Goal: Communication & Community: Answer question/provide support

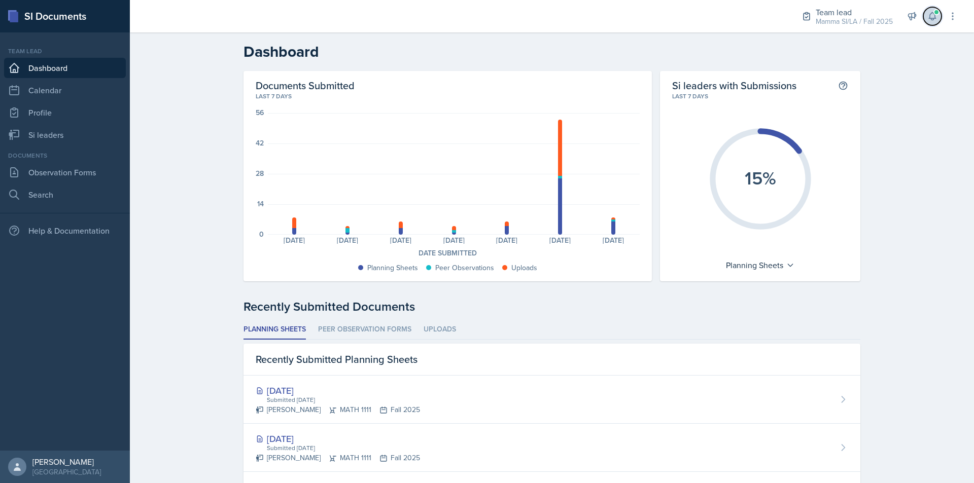
click at [930, 19] on icon at bounding box center [932, 17] width 7 height 8
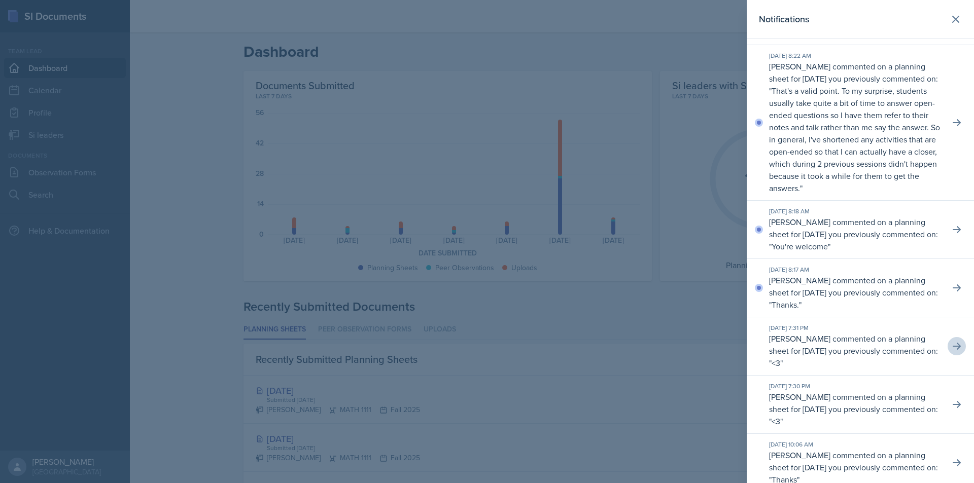
scroll to position [101, 0]
click at [952, 293] on icon at bounding box center [957, 288] width 10 height 10
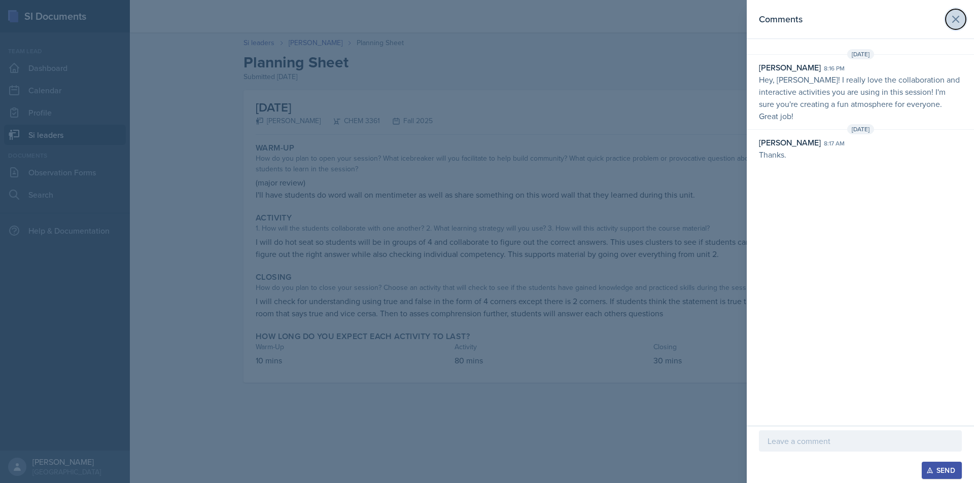
click at [959, 25] on icon at bounding box center [956, 19] width 12 height 12
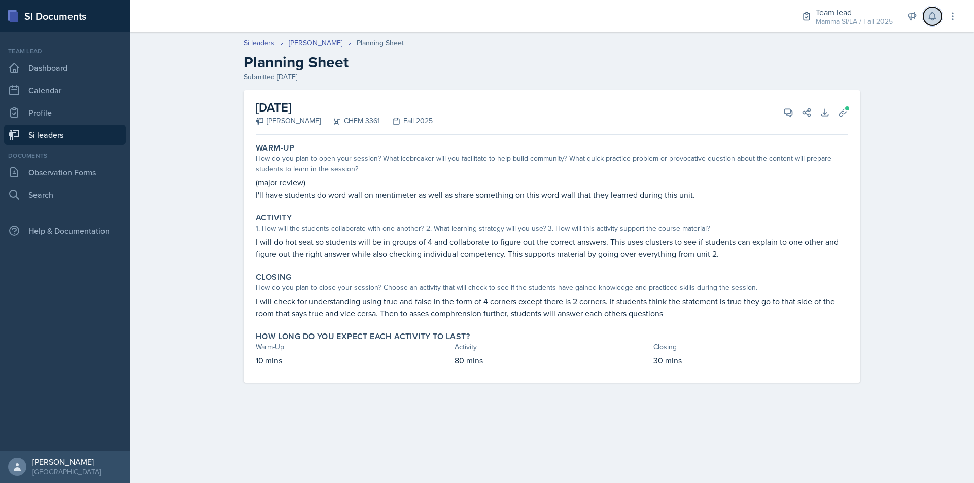
click at [933, 18] on icon at bounding box center [932, 16] width 10 height 10
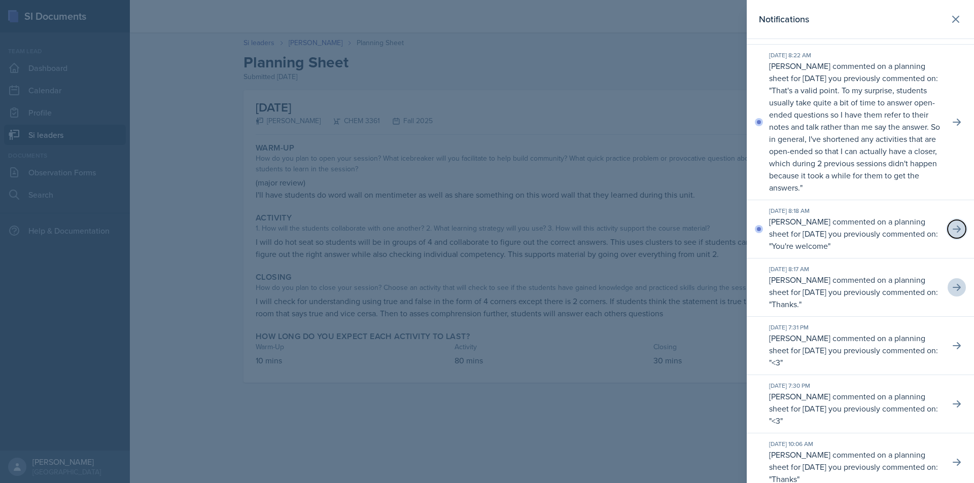
click at [953, 233] on icon at bounding box center [957, 229] width 8 height 7
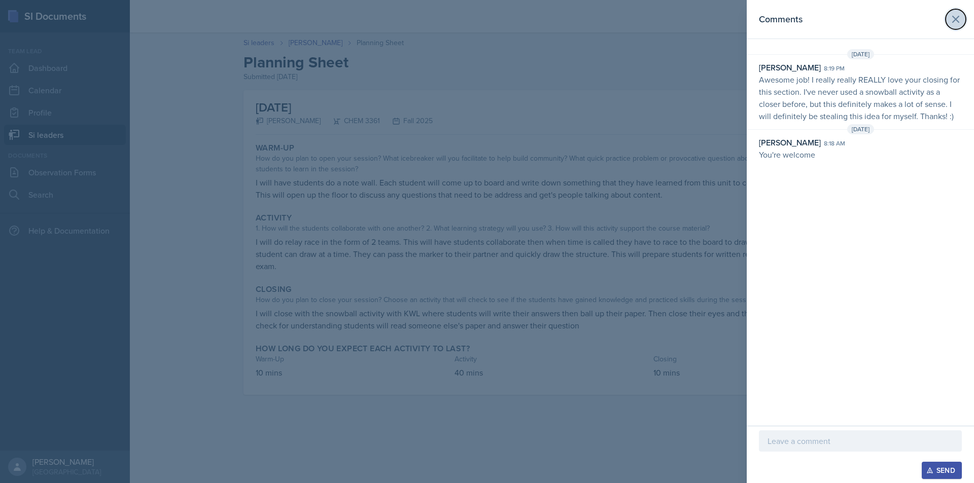
click at [960, 18] on icon at bounding box center [956, 19] width 12 height 12
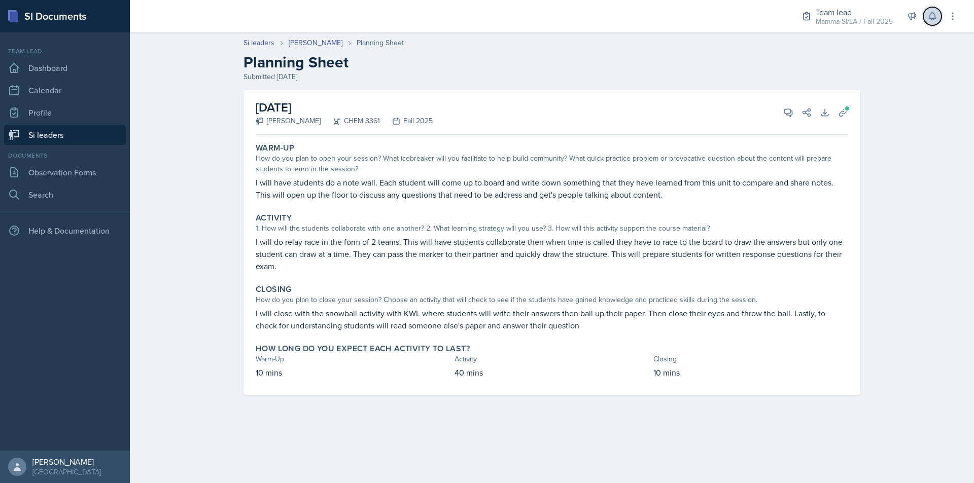
click at [928, 20] on icon at bounding box center [932, 16] width 10 height 10
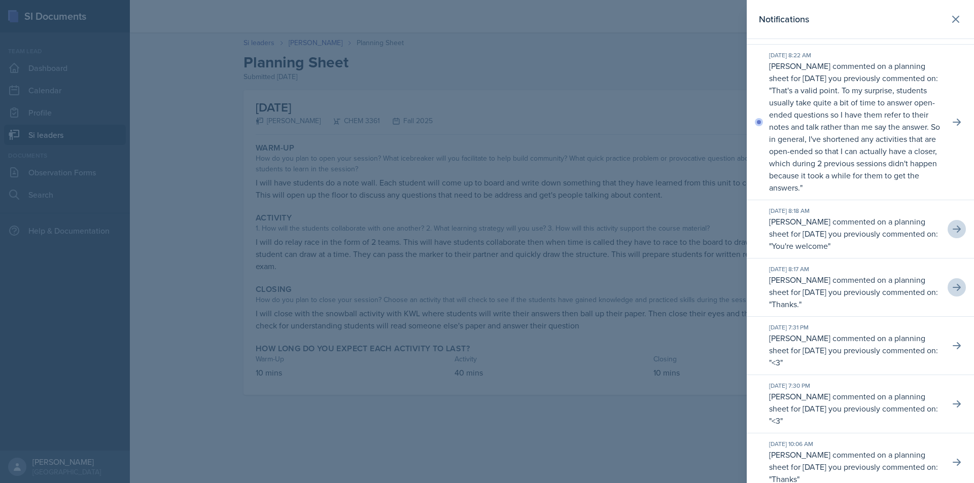
click at [957, 120] on div "[DATE] 8:22 AM [PERSON_NAME] commented on a planning sheet for [DATE] you previ…" at bounding box center [860, 123] width 227 height 156
click at [952, 124] on icon at bounding box center [957, 122] width 10 height 10
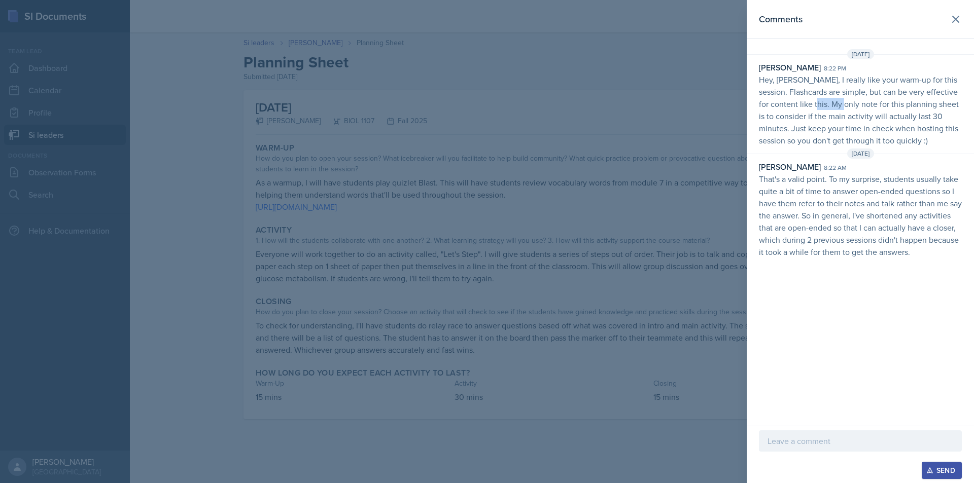
drag, startPoint x: 831, startPoint y: 98, endPoint x: 851, endPoint y: 98, distance: 19.8
click at [851, 98] on p "Hey, Octavia, I really like your warm-up for this session. Flashcards are simpl…" at bounding box center [860, 110] width 203 height 73
drag, startPoint x: 856, startPoint y: 177, endPoint x: 890, endPoint y: 178, distance: 34.5
click at [890, 178] on p "That's a valid point. To my surprise, students usually take quite a bit of time…" at bounding box center [860, 215] width 203 height 85
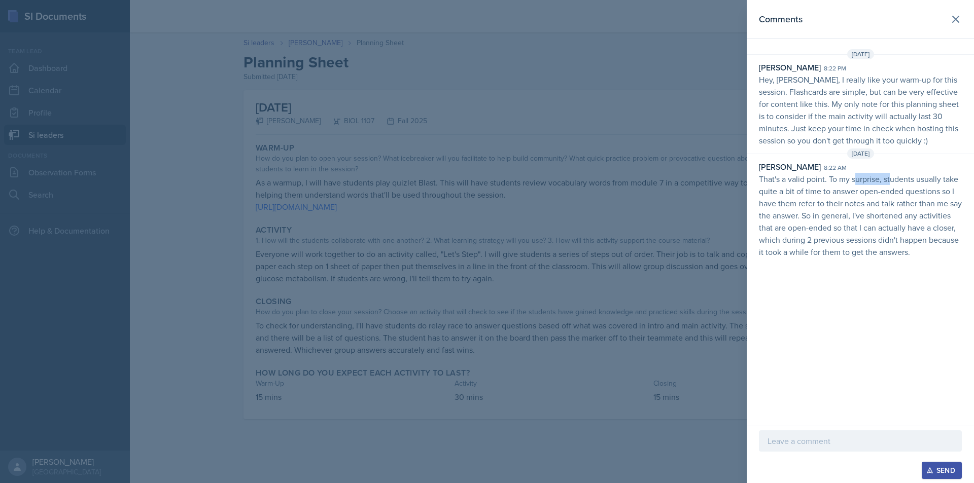
click at [890, 178] on p "That's a valid point. To my surprise, students usually take quite a bit of time…" at bounding box center [860, 215] width 203 height 85
drag, startPoint x: 838, startPoint y: 192, endPoint x: 860, endPoint y: 192, distance: 22.8
click at [859, 192] on p "That's a valid point. To my surprise, students usually take quite a bit of time…" at bounding box center [860, 215] width 203 height 85
click at [860, 192] on p "That's a valid point. To my surprise, students usually take quite a bit of time…" at bounding box center [860, 215] width 203 height 85
drag, startPoint x: 892, startPoint y: 194, endPoint x: 910, endPoint y: 195, distance: 17.8
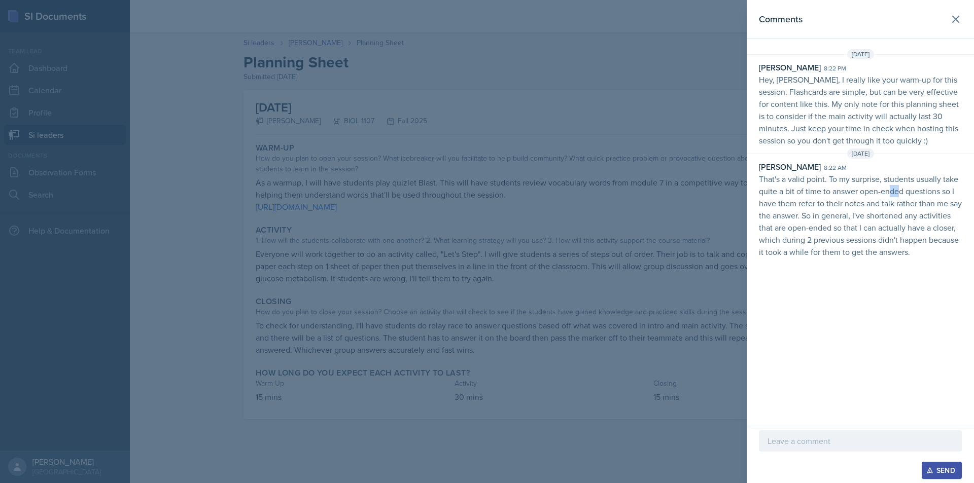
click at [907, 195] on p "That's a valid point. To my surprise, students usually take quite a bit of time…" at bounding box center [860, 215] width 203 height 85
click at [911, 195] on p "That's a valid point. To my surprise, students usually take quite a bit of time…" at bounding box center [860, 215] width 203 height 85
drag, startPoint x: 823, startPoint y: 200, endPoint x: 863, endPoint y: 200, distance: 39.6
click at [848, 200] on p "That's a valid point. To my surprise, students usually take quite a bit of time…" at bounding box center [860, 215] width 203 height 85
click at [863, 200] on p "That's a valid point. To my surprise, students usually take quite a bit of time…" at bounding box center [860, 215] width 203 height 85
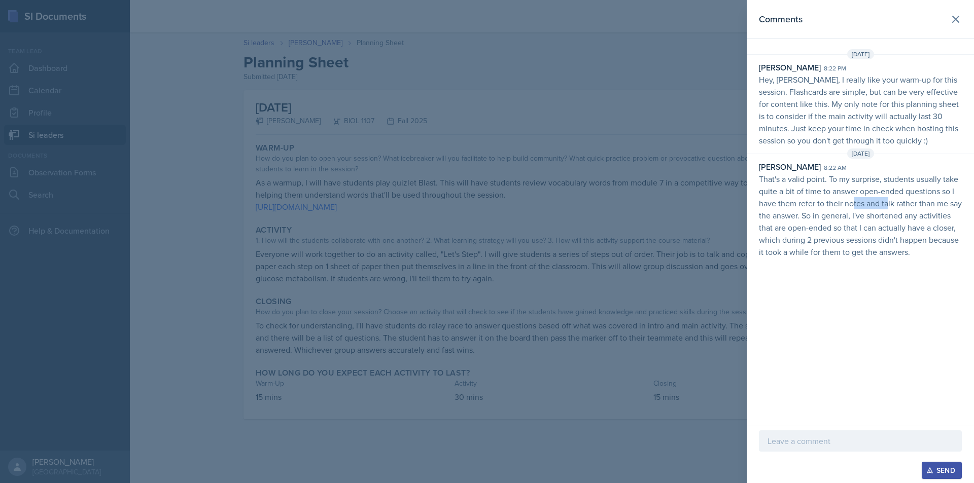
drag, startPoint x: 852, startPoint y: 201, endPoint x: 900, endPoint y: 203, distance: 48.2
click at [898, 203] on p "That's a valid point. To my surprise, students usually take quite a bit of time…" at bounding box center [860, 215] width 203 height 85
click at [904, 203] on p "That's a valid point. To my surprise, students usually take quite a bit of time…" at bounding box center [860, 215] width 203 height 85
click at [897, 203] on p "That's a valid point. To my surprise, students usually take quite a bit of time…" at bounding box center [860, 215] width 203 height 85
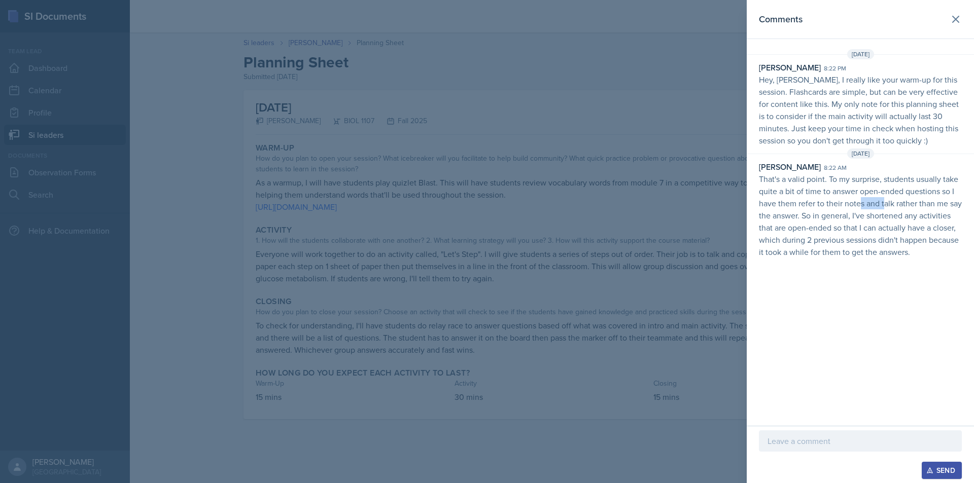
drag, startPoint x: 862, startPoint y: 203, endPoint x: 885, endPoint y: 203, distance: 23.3
click at [885, 203] on p "That's a valid point. To my surprise, students usually take quite a bit of time…" at bounding box center [860, 215] width 203 height 85
drag, startPoint x: 835, startPoint y: 200, endPoint x: 863, endPoint y: 200, distance: 28.4
click at [859, 200] on p "That's a valid point. To my surprise, students usually take quite a bit of time…" at bounding box center [860, 215] width 203 height 85
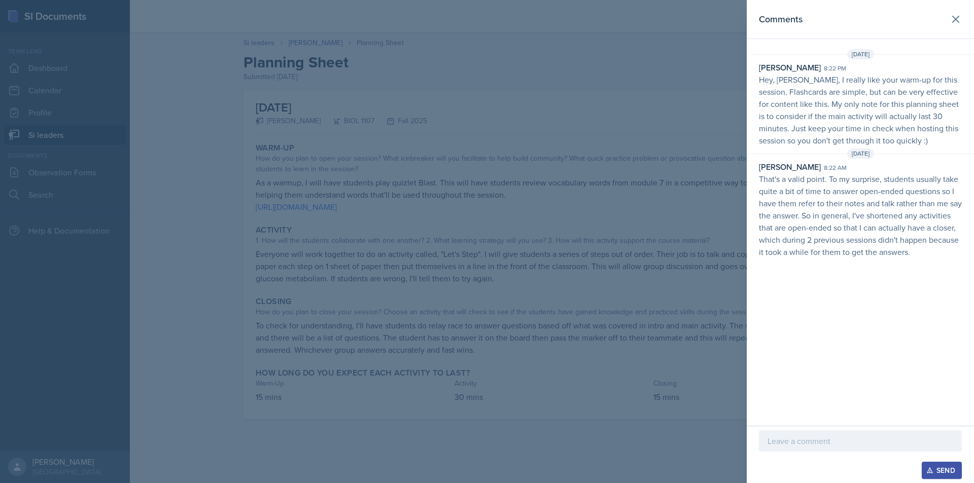
click at [863, 200] on p "That's a valid point. To my surprise, students usually take quite a bit of time…" at bounding box center [860, 215] width 203 height 85
drag, startPoint x: 851, startPoint y: 214, endPoint x: 867, endPoint y: 214, distance: 15.7
click at [866, 214] on p "That's a valid point. To my surprise, students usually take quite a bit of time…" at bounding box center [860, 215] width 203 height 85
click at [867, 214] on p "That's a valid point. To my surprise, students usually take quite a bit of time…" at bounding box center [860, 215] width 203 height 85
click at [846, 222] on p "That's a valid point. To my surprise, students usually take quite a bit of time…" at bounding box center [860, 215] width 203 height 85
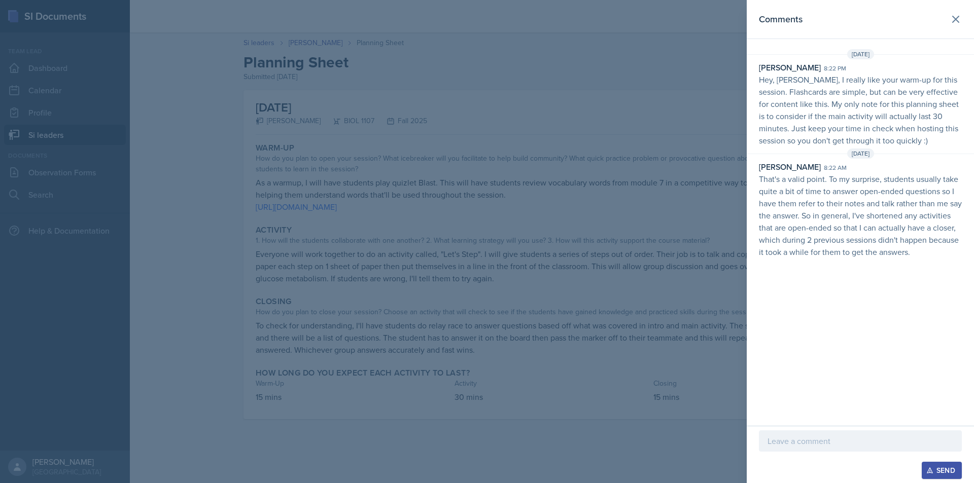
click at [850, 222] on p "That's a valid point. To my surprise, students usually take quite a bit of time…" at bounding box center [860, 215] width 203 height 85
drag, startPoint x: 847, startPoint y: 221, endPoint x: 859, endPoint y: 221, distance: 12.7
click at [859, 221] on p "That's a valid point. To my surprise, students usually take quite a bit of time…" at bounding box center [860, 215] width 203 height 85
click at [857, 231] on p "That's a valid point. To my surprise, students usually take quite a bit of time…" at bounding box center [860, 215] width 203 height 85
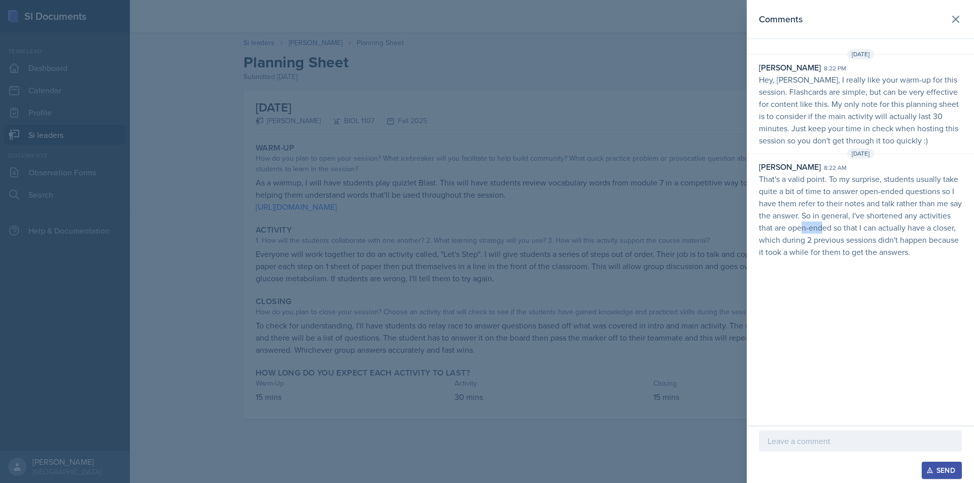
click at [858, 231] on p "That's a valid point. To my surprise, students usually take quite a bit of time…" at bounding box center [860, 215] width 203 height 85
click at [954, 14] on icon at bounding box center [956, 19] width 12 height 12
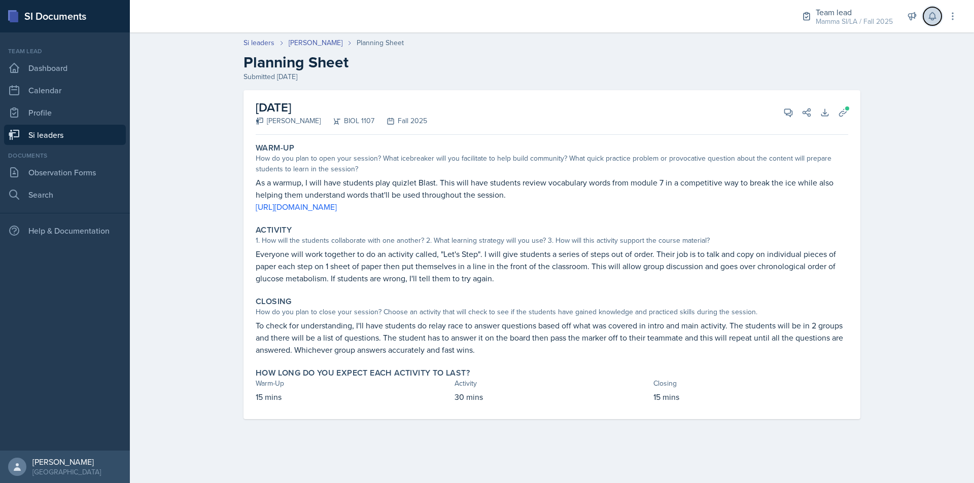
click at [935, 19] on icon at bounding box center [932, 17] width 7 height 8
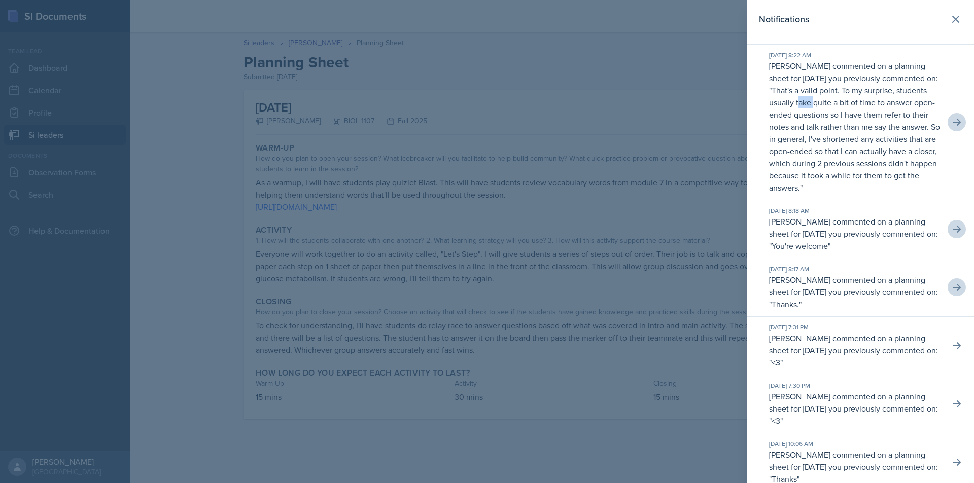
click at [879, 102] on p "That's a valid point. To my surprise, students usually take quite a bit of time…" at bounding box center [854, 139] width 171 height 109
click at [880, 102] on p "That's a valid point. To my surprise, students usually take quite a bit of time…" at bounding box center [854, 139] width 171 height 109
drag, startPoint x: 869, startPoint y: 103, endPoint x: 900, endPoint y: 104, distance: 31.5
click at [900, 104] on p "That's a valid point. To my surprise, students usually take quite a bit of time…" at bounding box center [854, 139] width 171 height 109
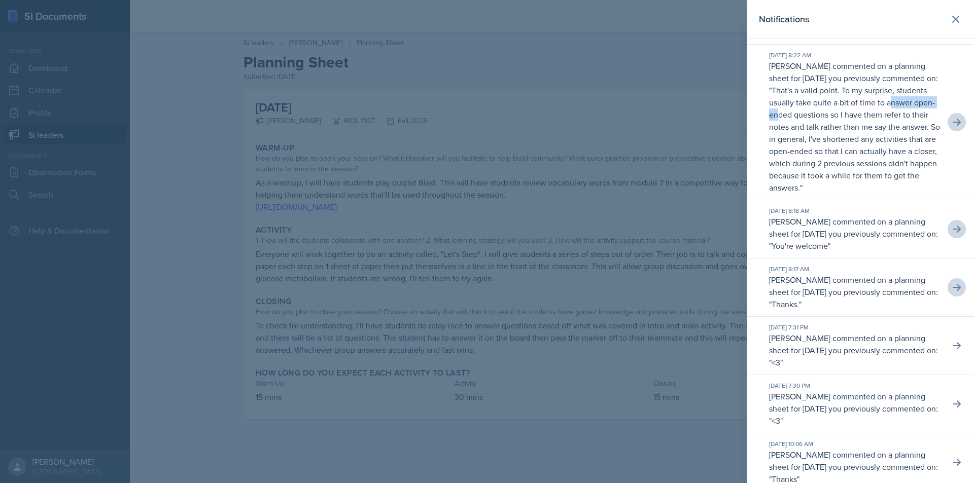
drag, startPoint x: 808, startPoint y: 114, endPoint x: 855, endPoint y: 116, distance: 46.7
click at [855, 116] on p "That's a valid point. To my surprise, students usually take quite a bit of time…" at bounding box center [854, 139] width 171 height 109
drag, startPoint x: 829, startPoint y: 117, endPoint x: 874, endPoint y: 117, distance: 45.2
click at [874, 117] on p "That's a valid point. To my surprise, students usually take quite a bit of time…" at bounding box center [854, 139] width 171 height 109
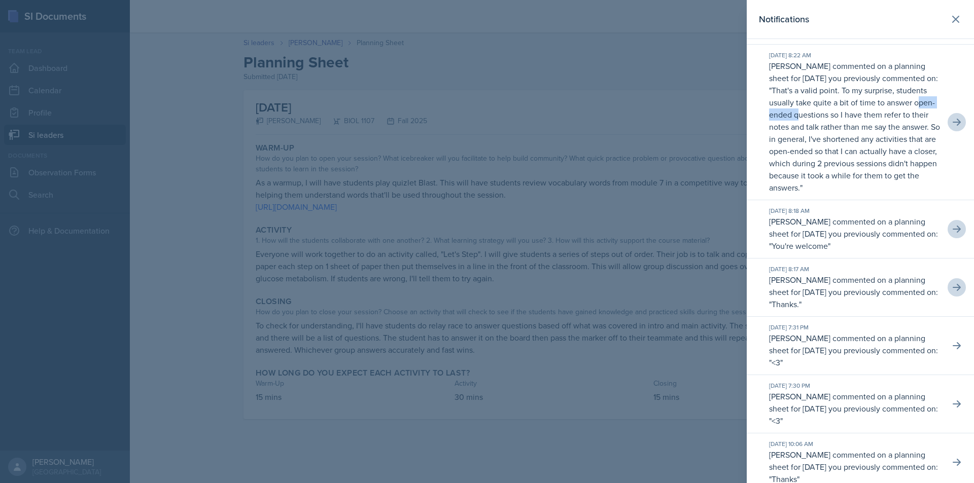
click at [874, 117] on p "That's a valid point. To my surprise, students usually take quite a bit of time…" at bounding box center [854, 139] width 171 height 109
drag, startPoint x: 853, startPoint y: 122, endPoint x: 868, endPoint y: 123, distance: 15.2
click at [868, 123] on p "That's a valid point. To my surprise, students usually take quite a bit of time…" at bounding box center [854, 139] width 171 height 109
click at [863, 129] on p "That's a valid point. To my surprise, students usually take quite a bit of time…" at bounding box center [854, 139] width 171 height 109
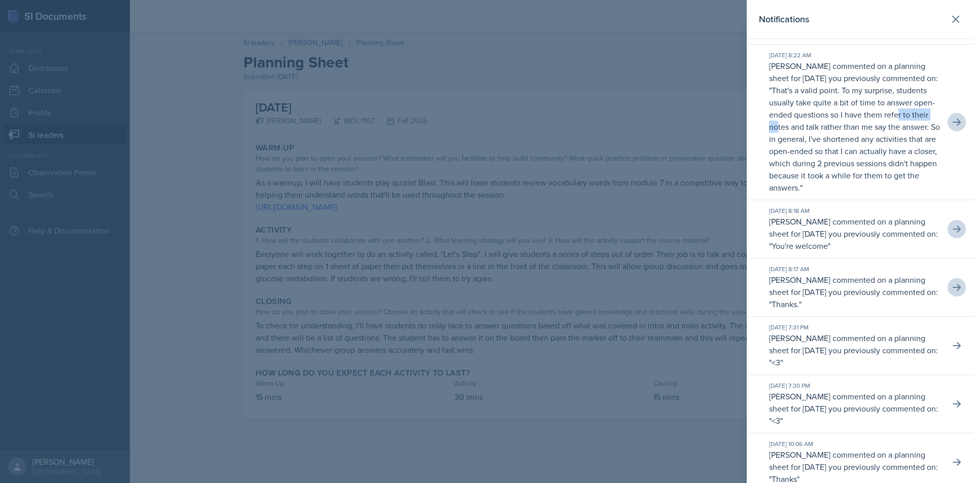
click at [863, 129] on p "That's a valid point. To my surprise, students usually take quite a bit of time…" at bounding box center [854, 139] width 171 height 109
click at [909, 125] on p "That's a valid point. To my surprise, students usually take quite a bit of time…" at bounding box center [854, 139] width 171 height 109
drag, startPoint x: 827, startPoint y: 132, endPoint x: 853, endPoint y: 132, distance: 25.9
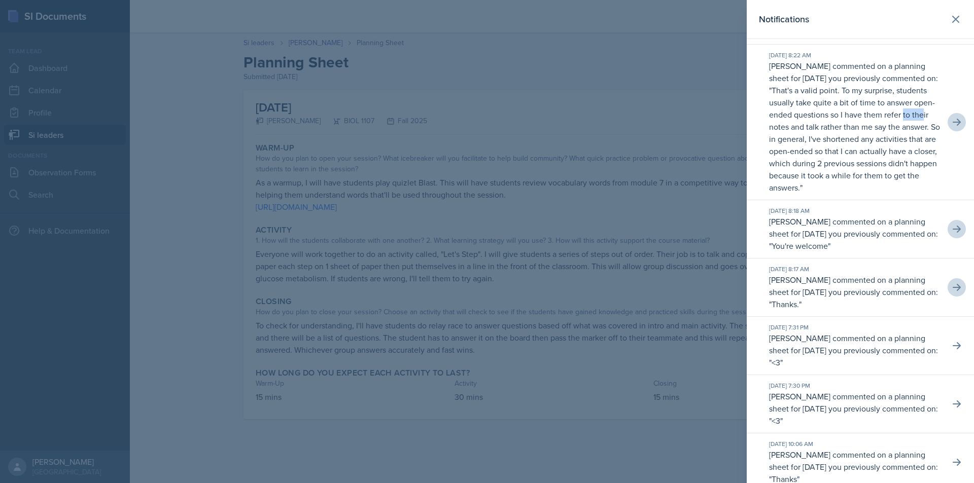
click at [849, 132] on p "That's a valid point. To my surprise, students usually take quite a bit of time…" at bounding box center [854, 139] width 171 height 109
click at [853, 132] on p "That's a valid point. To my surprise, students usually take quite a bit of time…" at bounding box center [854, 139] width 171 height 109
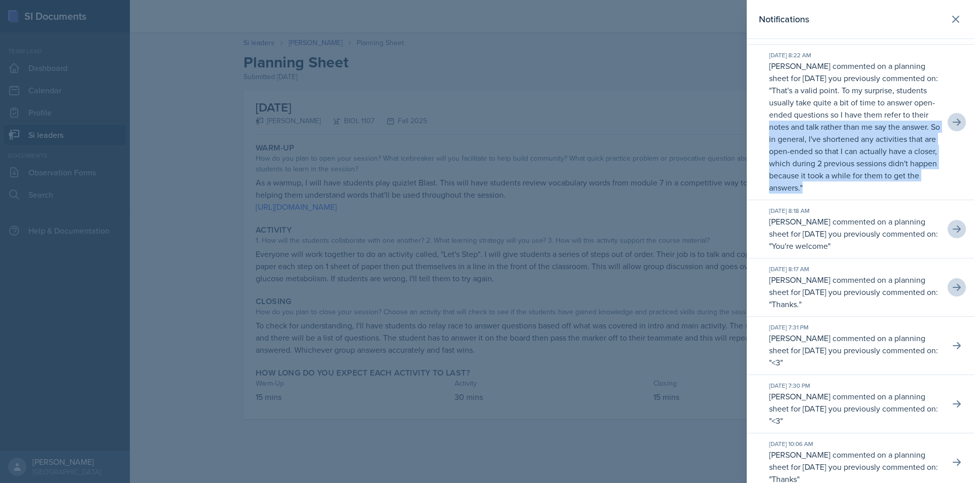
drag, startPoint x: 853, startPoint y: 132, endPoint x: 935, endPoint y: 206, distance: 110.6
click at [935, 200] on div "Sep 29th, 2025 8:22 AM Octavia Kaham commented on a planning sheet for Septembe…" at bounding box center [860, 123] width 227 height 156
click at [946, 29] on button at bounding box center [956, 19] width 20 height 20
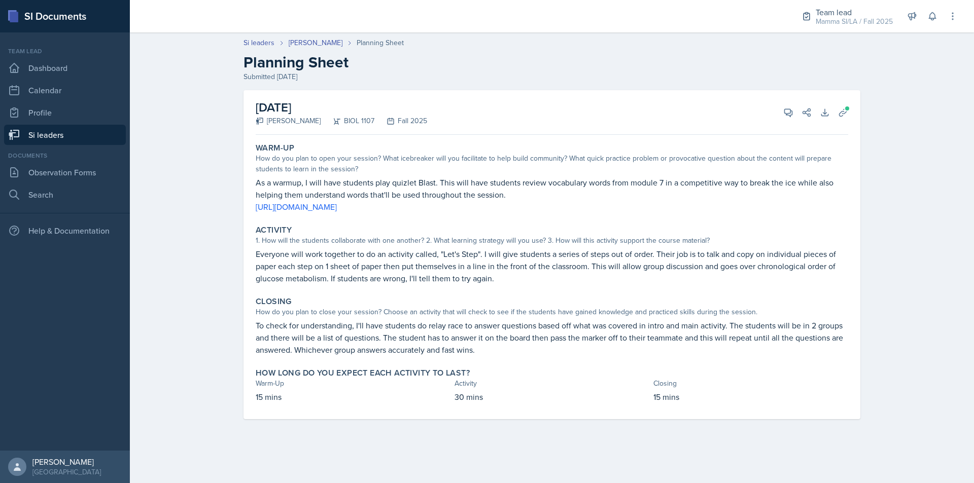
click at [924, 125] on div "Si leaders Octavia Kaham Planning Sheet Planning Sheet Submitted Sep 23rd, 2025…" at bounding box center [552, 235] width 844 height 416
click at [771, 107] on div "September 30th, 2025 Octavia Kaham BIOL 1107 Fall 2025 View Comments Comments S…" at bounding box center [552, 112] width 593 height 45
click at [782, 111] on button "View Comments" at bounding box center [788, 112] width 18 height 18
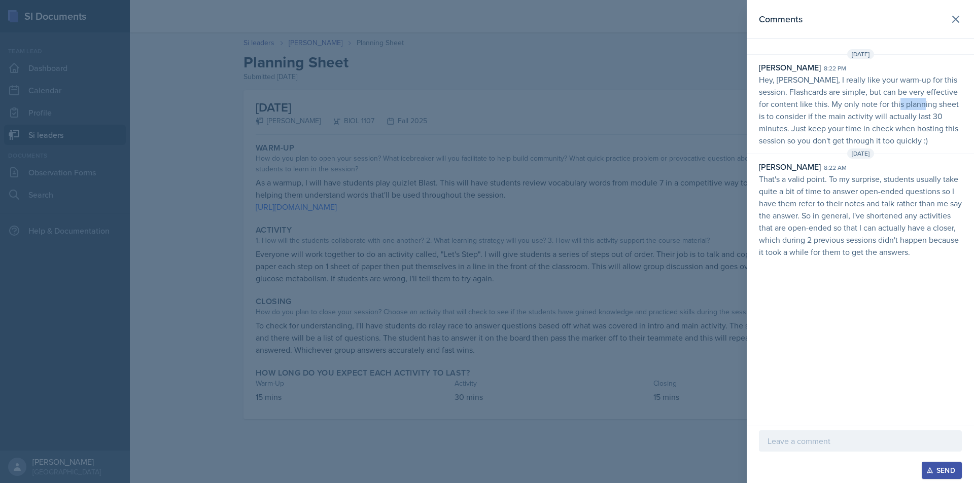
click at [937, 108] on p "Hey, Octavia, I really like your warm-up for this session. Flashcards are simpl…" at bounding box center [860, 110] width 203 height 73
click at [954, 19] on icon at bounding box center [956, 19] width 12 height 12
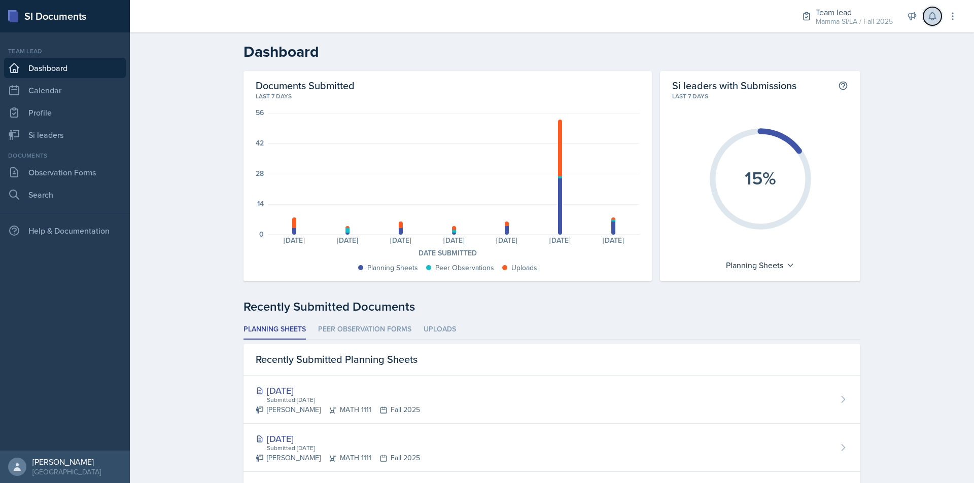
click at [930, 23] on button at bounding box center [932, 16] width 18 height 18
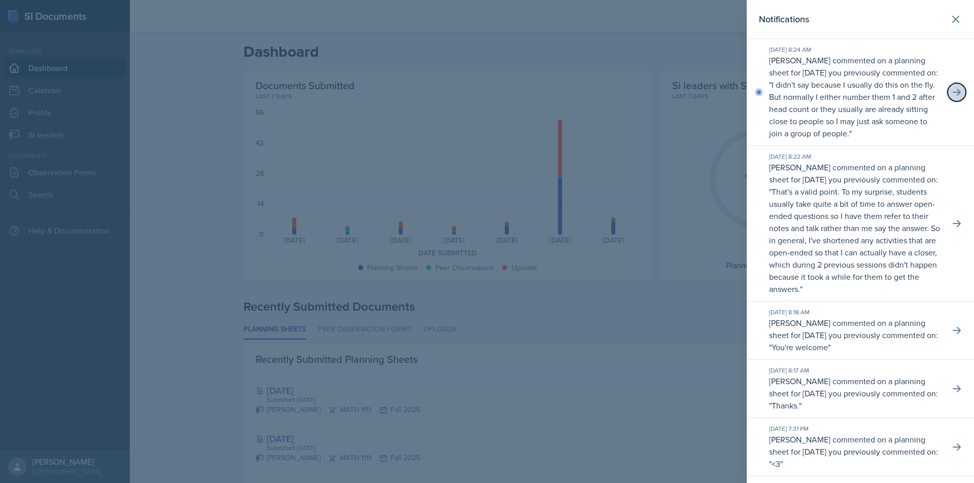
click at [954, 86] on button at bounding box center [957, 92] width 18 height 18
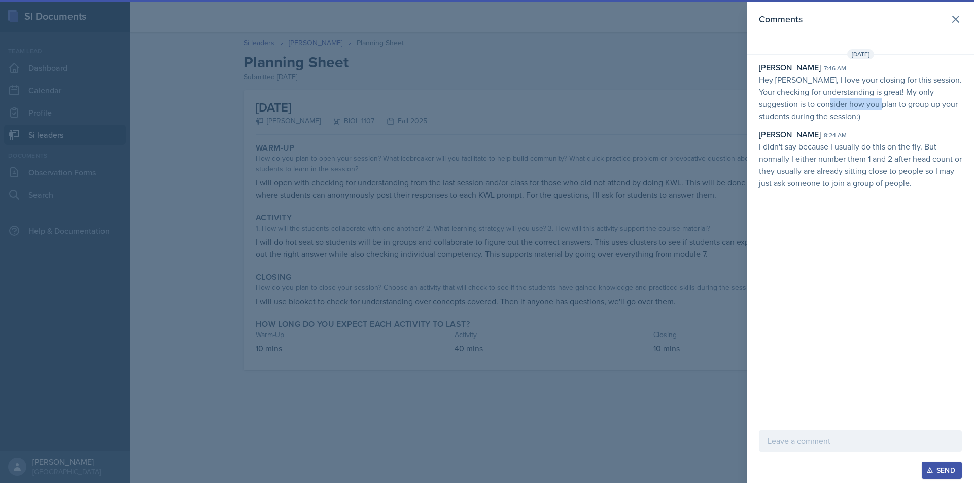
drag, startPoint x: 811, startPoint y: 99, endPoint x: 861, endPoint y: 105, distance: 51.1
click at [861, 105] on p "Hey [PERSON_NAME], I love your closing for this session. Your checking for unde…" at bounding box center [860, 98] width 203 height 49
drag, startPoint x: 827, startPoint y: 101, endPoint x: 837, endPoint y: 101, distance: 9.6
click at [837, 101] on p "Hey [PERSON_NAME], I love your closing for this session. Your checking for unde…" at bounding box center [860, 98] width 203 height 49
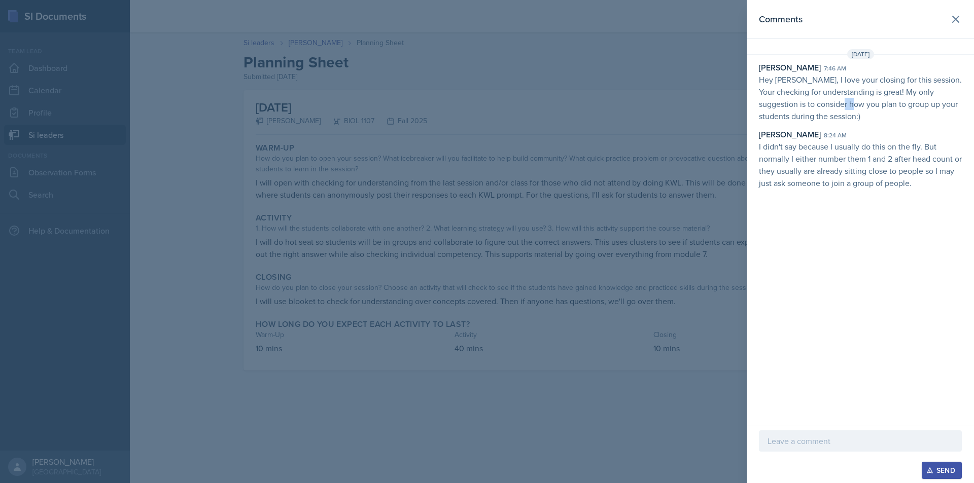
click at [837, 101] on p "Hey [PERSON_NAME], I love your closing for this session. Your checking for unde…" at bounding box center [860, 98] width 203 height 49
drag, startPoint x: 806, startPoint y: 149, endPoint x: 850, endPoint y: 150, distance: 44.2
click at [850, 150] on p "I didn't say because I usually do this on the fly. But normally I either number…" at bounding box center [860, 165] width 203 height 49
drag, startPoint x: 844, startPoint y: 150, endPoint x: 871, endPoint y: 151, distance: 27.4
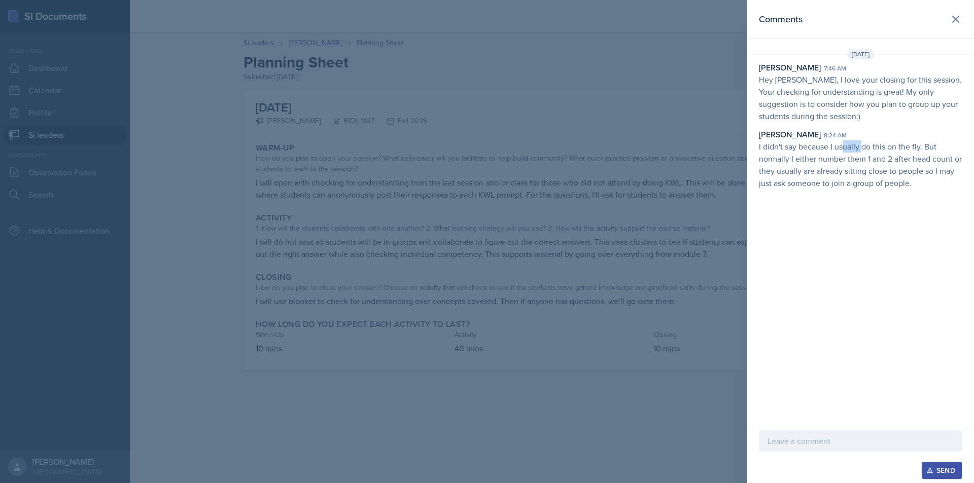
click at [869, 151] on p "I didn't say because I usually do this on the fly. But normally I either number…" at bounding box center [860, 165] width 203 height 49
click at [871, 151] on p "I didn't say because I usually do this on the fly. But normally I either number…" at bounding box center [860, 165] width 203 height 49
drag, startPoint x: 825, startPoint y: 153, endPoint x: 857, endPoint y: 156, distance: 32.6
click at [857, 156] on p "I didn't say because I usually do this on the fly. But normally I either number…" at bounding box center [860, 165] width 203 height 49
click at [860, 156] on p "I didn't say because I usually do this on the fly. But normally I either number…" at bounding box center [860, 165] width 203 height 49
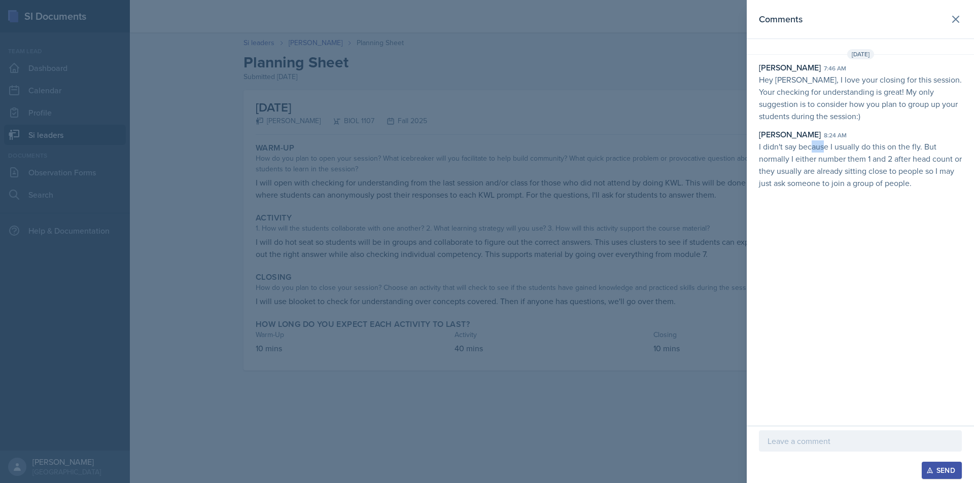
drag, startPoint x: 816, startPoint y: 152, endPoint x: 862, endPoint y: 155, distance: 46.2
click at [857, 154] on p "I didn't say because I usually do this on the fly. But normally I either number…" at bounding box center [860, 165] width 203 height 49
click at [863, 155] on p "I didn't say because I usually do this on the fly. But normally I either number…" at bounding box center [860, 165] width 203 height 49
drag, startPoint x: 837, startPoint y: 157, endPoint x: 889, endPoint y: 158, distance: 52.3
click at [889, 158] on p "I didn't say because I usually do this on the fly. But normally I either number…" at bounding box center [860, 165] width 203 height 49
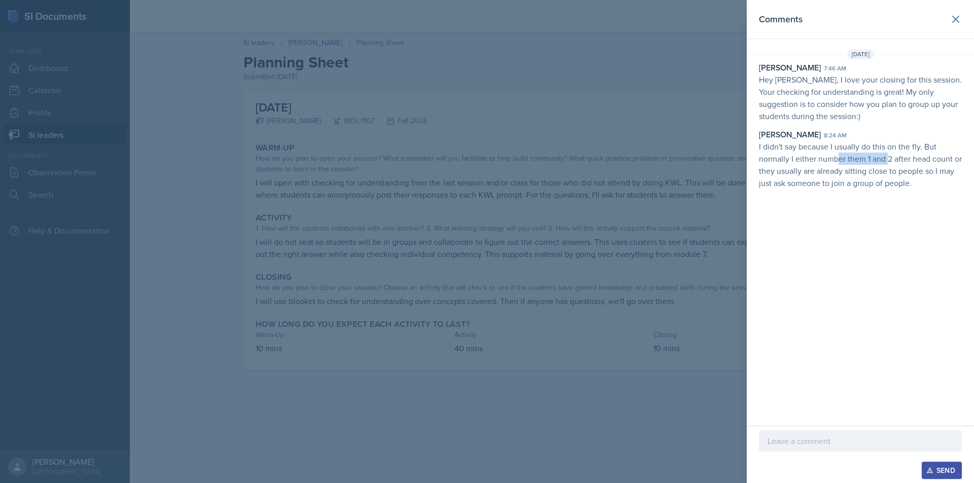
click at [889, 158] on p "I didn't say because I usually do this on the fly. But normally I either number…" at bounding box center [860, 165] width 203 height 49
drag, startPoint x: 869, startPoint y: 156, endPoint x: 924, endPoint y: 160, distance: 56.0
click at [923, 160] on p "I didn't say because I usually do this on the fly. But normally I either number…" at bounding box center [860, 165] width 203 height 49
click at [924, 160] on p "I didn't say because I usually do this on the fly. But normally I either number…" at bounding box center [860, 165] width 203 height 49
click at [897, 164] on p "I didn't say because I usually do this on the fly. But normally I either number…" at bounding box center [860, 165] width 203 height 49
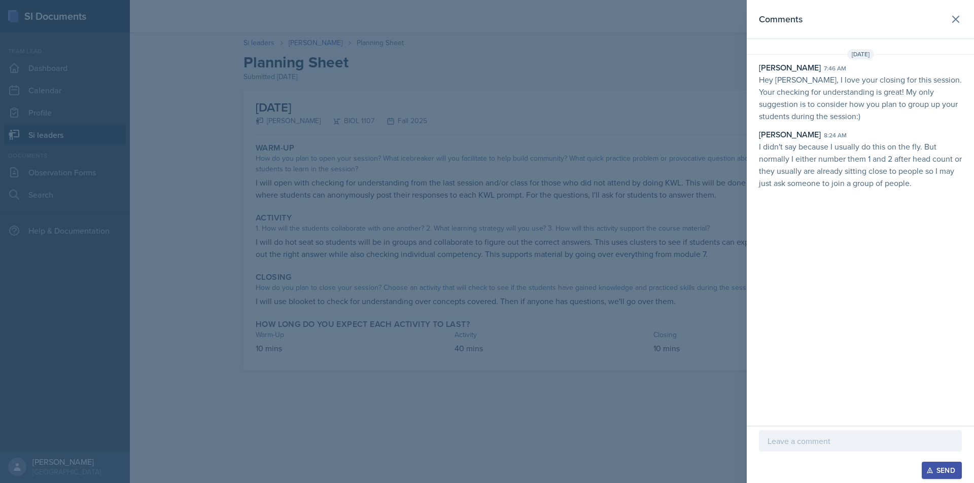
click at [904, 164] on p "I didn't say because I usually do this on the fly. But normally I either number…" at bounding box center [860, 165] width 203 height 49
click at [952, 20] on icon at bounding box center [956, 19] width 12 height 12
